Goal: Task Accomplishment & Management: Manage account settings

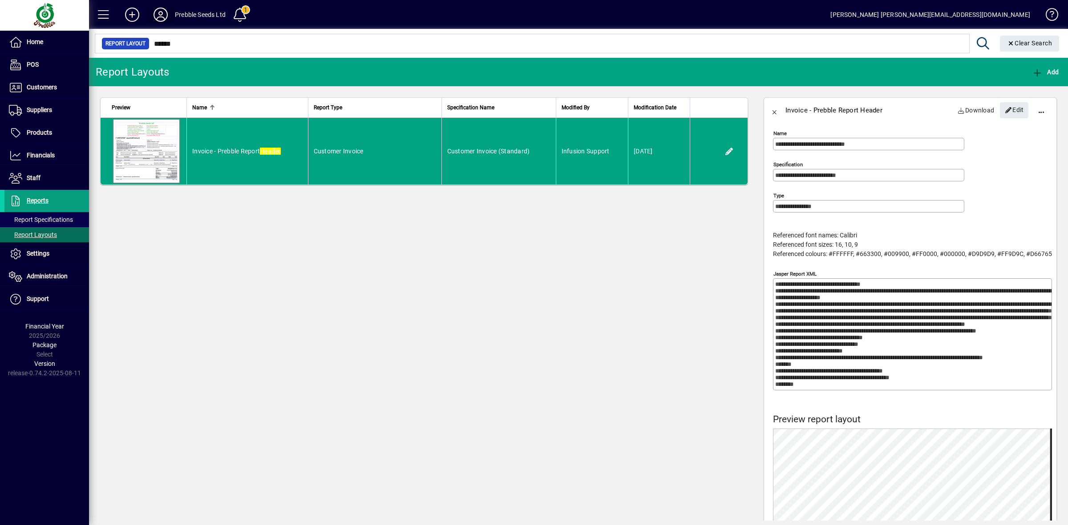
click at [158, 10] on icon at bounding box center [161, 15] width 18 height 14
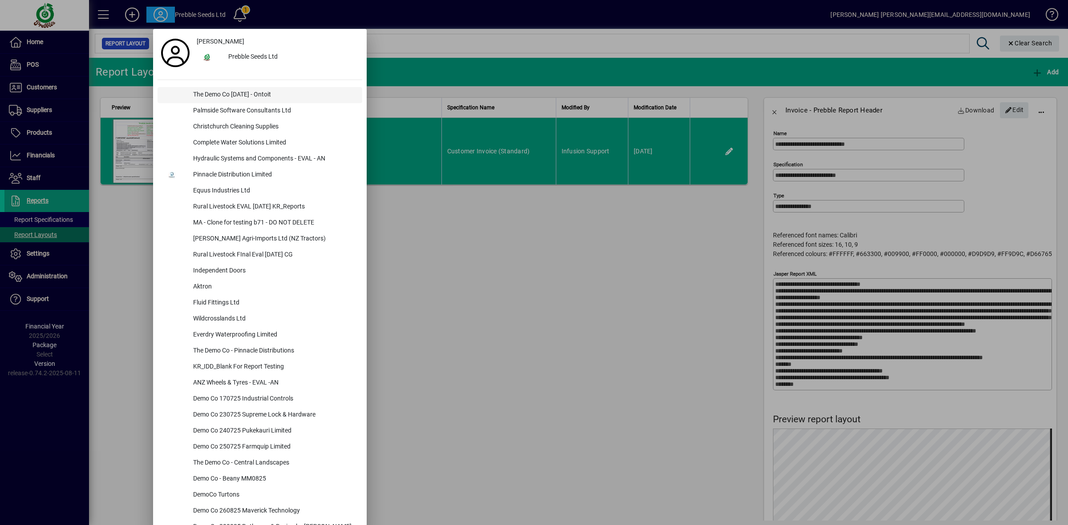
click at [216, 101] on div "The Demo Co [DATE] - Ontoit" at bounding box center [274, 95] width 176 height 16
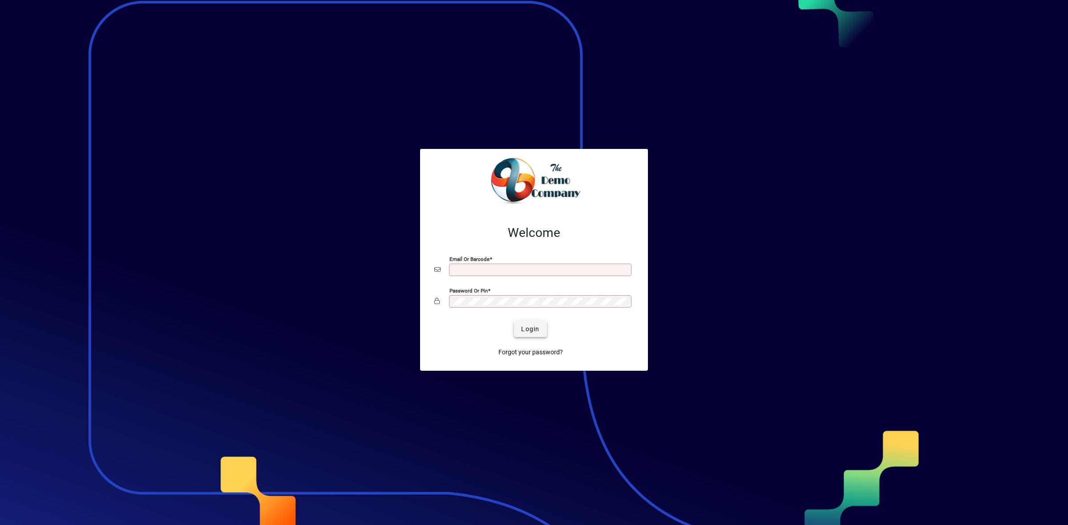
type input "**********"
click at [532, 329] on span "Login" at bounding box center [530, 329] width 18 height 9
